Goal: Task Accomplishment & Management: Complete application form

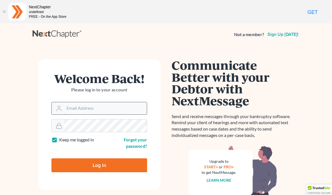
click at [84, 106] on input "Email Address" at bounding box center [105, 108] width 82 height 12
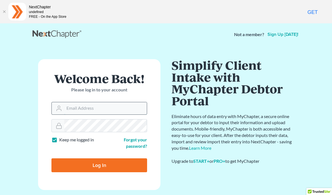
type input "[PERSON_NAME][EMAIL_ADDRESS][DOMAIN_NAME]"
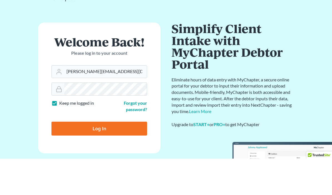
click at [70, 158] on input "Log In" at bounding box center [99, 165] width 96 height 14
type input "Thinking..."
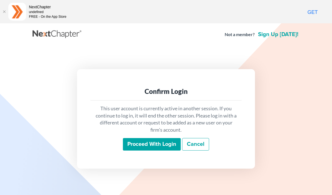
click at [131, 151] on input "Proceed with login" at bounding box center [152, 144] width 58 height 13
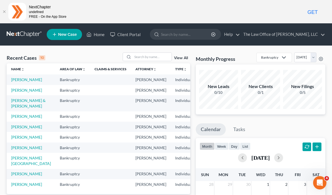
click at [62, 37] on span "New Case" at bounding box center [67, 34] width 19 height 4
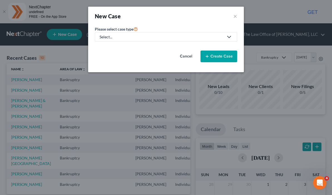
click at [224, 37] on icon at bounding box center [227, 37] width 9 height 7
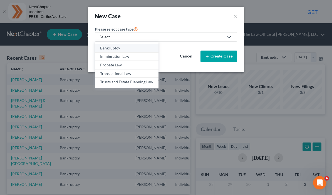
click at [131, 47] on div "Bankruptcy" at bounding box center [126, 48] width 53 height 6
select select "51"
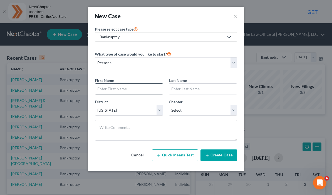
click at [144, 90] on input "text" at bounding box center [129, 89] width 68 height 11
type input "[PERSON_NAME]"
type input "Treola"
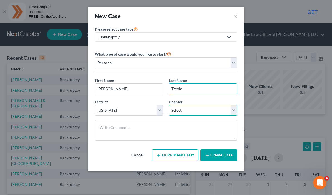
click at [221, 111] on select "Select 7 11 12 13" at bounding box center [203, 110] width 68 height 11
select select "0"
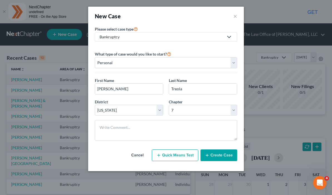
click at [218, 154] on button "Create Case" at bounding box center [218, 155] width 37 height 12
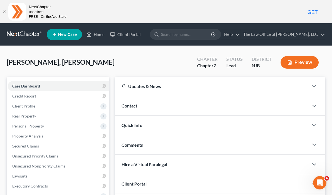
click at [282, 107] on div "Contact" at bounding box center [212, 105] width 194 height 19
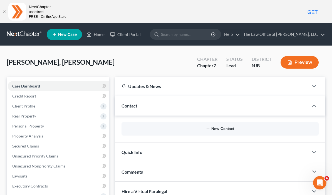
click at [251, 128] on button "New Contact" at bounding box center [220, 129] width 188 height 4
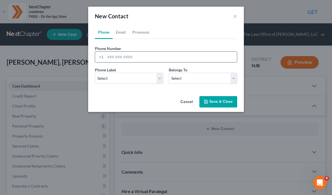
click at [199, 54] on input "tel" at bounding box center [170, 57] width 131 height 11
click at [206, 74] on select "Select Client Other" at bounding box center [203, 78] width 68 height 11
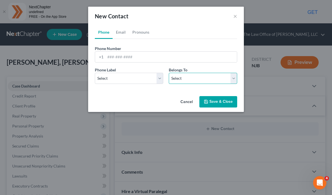
select select "0"
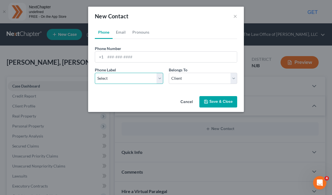
click at [158, 76] on select "Select Mobile Home Work Other" at bounding box center [129, 78] width 68 height 11
click at [157, 76] on select "Select Mobile Home Work Other" at bounding box center [129, 78] width 68 height 11
select select "0"
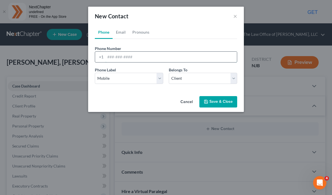
click at [153, 59] on input "tel" at bounding box center [170, 57] width 131 height 11
type input "7323375157"
click at [121, 33] on link "Email" at bounding box center [120, 32] width 16 height 13
click at [144, 57] on input "email" at bounding box center [170, 57] width 131 height 11
type input "[EMAIL_ADDRESS][DOMAIN_NAME]"
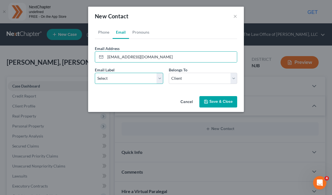
click at [154, 78] on select "Select Home Work Other" at bounding box center [129, 78] width 68 height 11
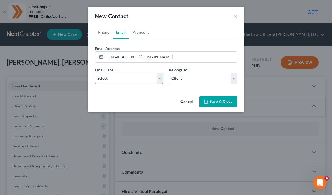
select select "0"
click at [221, 100] on button "Save & Close" at bounding box center [218, 102] width 38 height 12
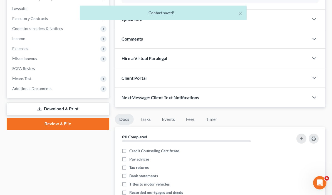
scroll to position [177, 0]
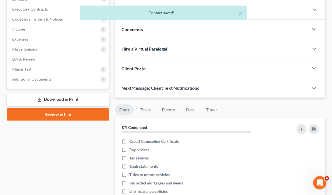
click at [277, 67] on div "Client Portal" at bounding box center [212, 68] width 194 height 19
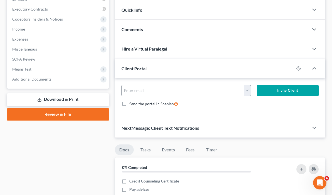
click at [248, 90] on button "button" at bounding box center [247, 90] width 7 height 11
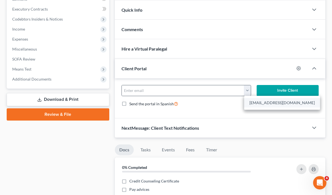
click at [255, 106] on link "[EMAIL_ADDRESS][DOMAIN_NAME]" at bounding box center [282, 102] width 76 height 9
type input "[EMAIL_ADDRESS][DOMAIN_NAME]"
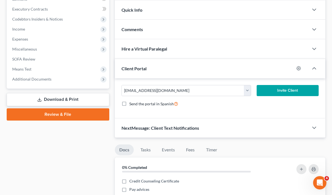
click at [275, 90] on button "Invite Client" at bounding box center [287, 90] width 62 height 11
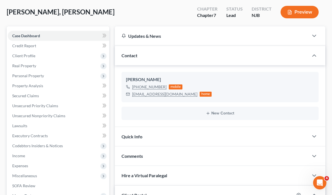
scroll to position [50, 0]
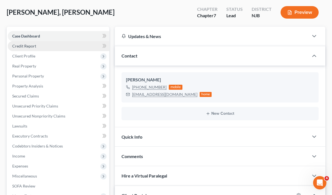
click at [19, 44] on span "Credit Report" at bounding box center [24, 46] width 24 height 5
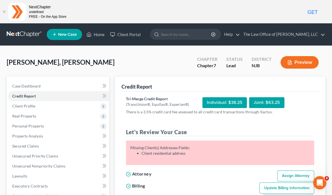
click at [87, 79] on div "Case Dashboard Payments Invoices Payments Payments Credit Report Client Profile…" at bounding box center [58, 171] width 102 height 189
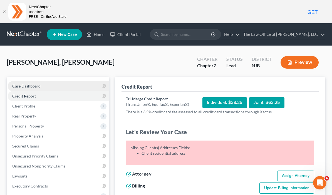
click at [84, 82] on link "Case Dashboard" at bounding box center [58, 86] width 101 height 10
